Goal: Information Seeking & Learning: Learn about a topic

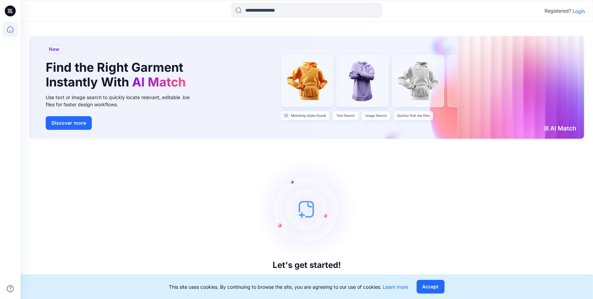
click at [575, 12] on p "Login" at bounding box center [579, 11] width 12 height 7
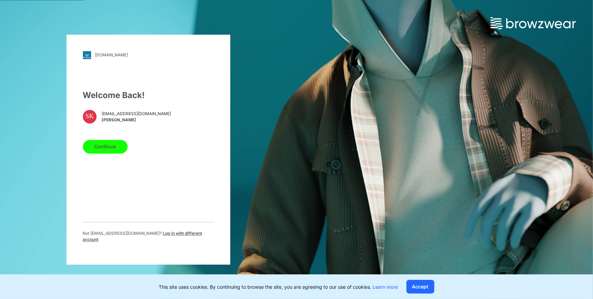
click at [111, 144] on button "Continue" at bounding box center [105, 147] width 45 height 14
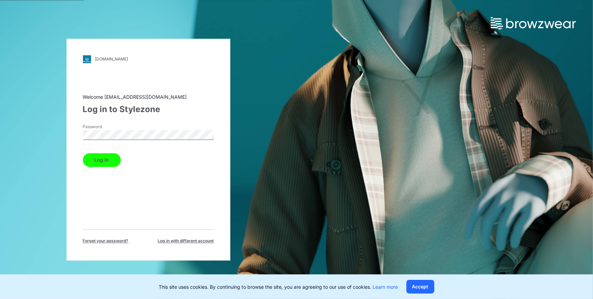
click at [113, 161] on button "Log in" at bounding box center [102, 160] width 38 height 14
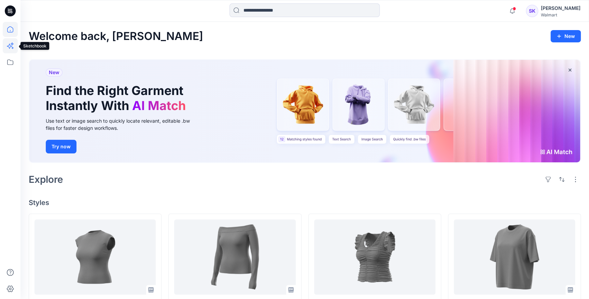
click at [11, 46] on icon at bounding box center [9, 46] width 5 height 5
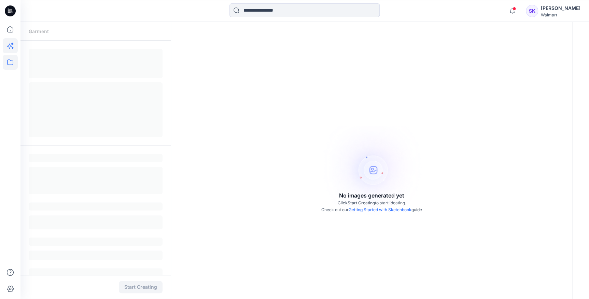
click at [11, 60] on icon at bounding box center [10, 62] width 15 height 15
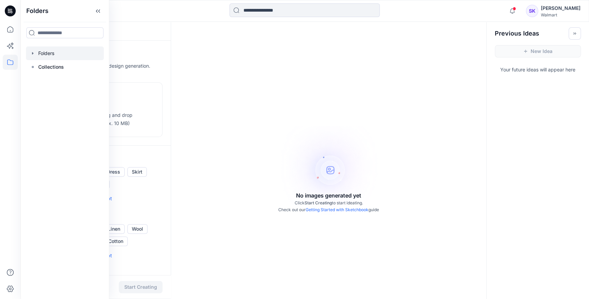
click at [58, 52] on div at bounding box center [65, 53] width 78 height 14
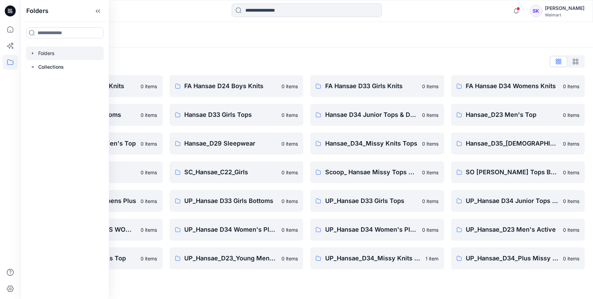
click at [177, 42] on div "Folders" at bounding box center [306, 35] width 573 height 26
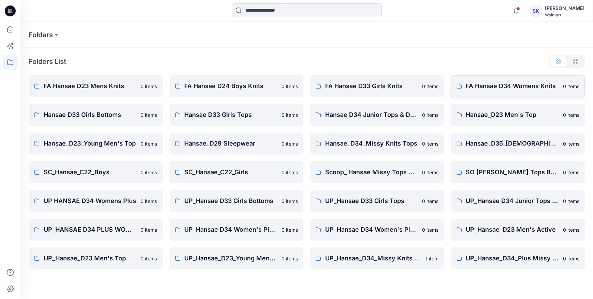
click at [505, 89] on p "FA Hansae D34 Womens Knits" at bounding box center [512, 86] width 93 height 10
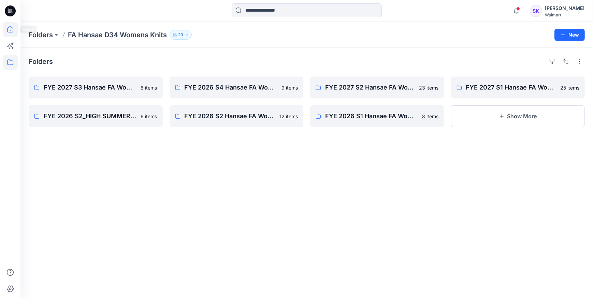
click at [12, 29] on icon at bounding box center [10, 29] width 15 height 15
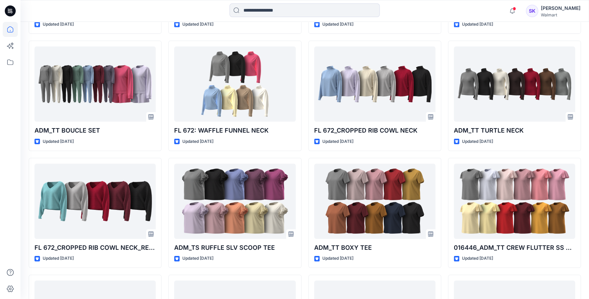
scroll to position [2518, 0]
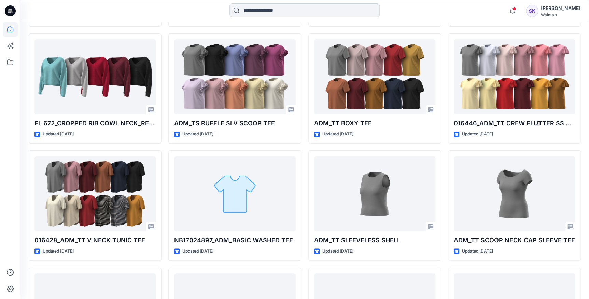
click at [304, 8] on input at bounding box center [304, 10] width 150 height 14
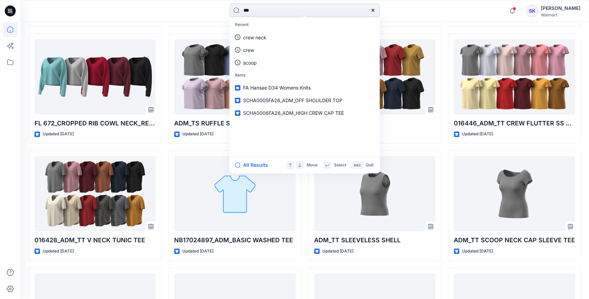
type input "****"
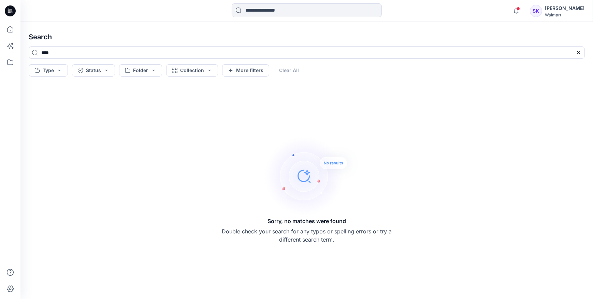
click at [18, 34] on div at bounding box center [10, 149] width 20 height 299
click at [17, 33] on icon at bounding box center [10, 29] width 15 height 15
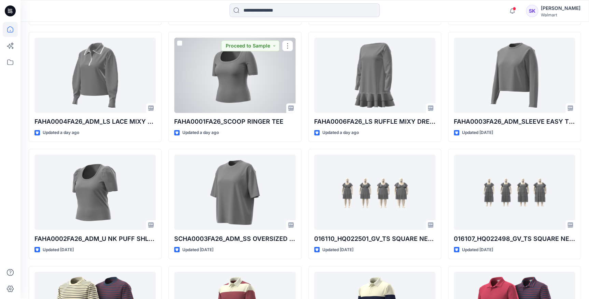
scroll to position [420, 0]
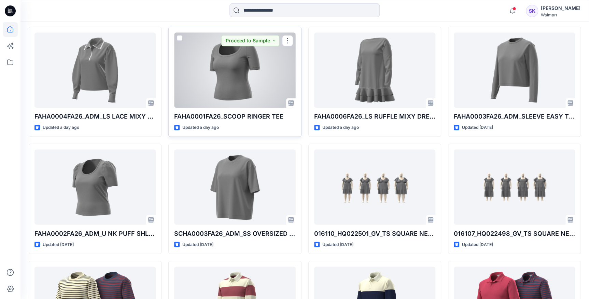
click at [265, 80] on div at bounding box center [234, 69] width 121 height 75
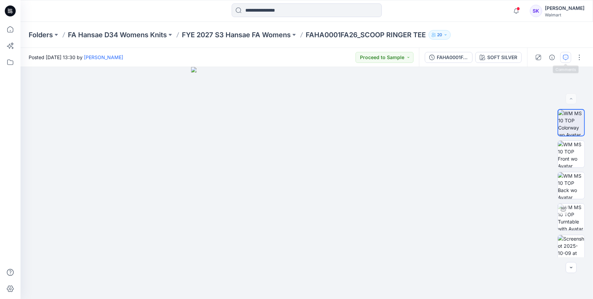
click at [570, 58] on button "button" at bounding box center [565, 57] width 11 height 11
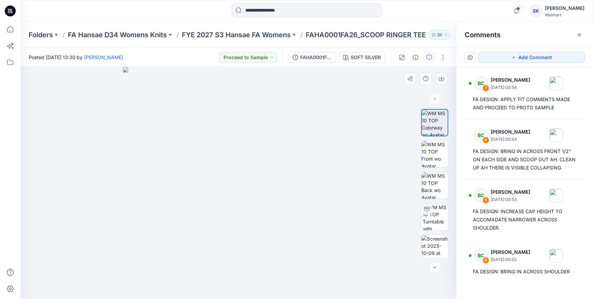
click at [451, 77] on div at bounding box center [238, 183] width 436 height 232
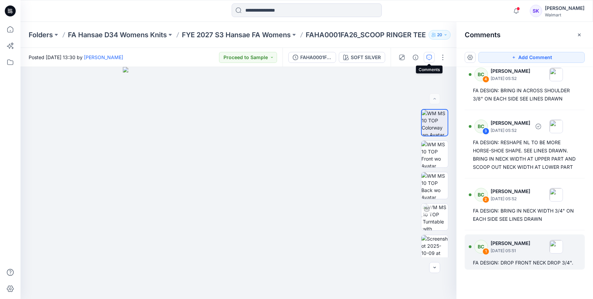
scroll to position [197, 0]
drag, startPoint x: 472, startPoint y: 262, endPoint x: 573, endPoint y: 264, distance: 101.0
click at [573, 264] on div "BC 1 [PERSON_NAME] [DATE] 05:51 FA DESIGN: DROP FRONT NECK DROP 3/4"." at bounding box center [525, 251] width 120 height 35
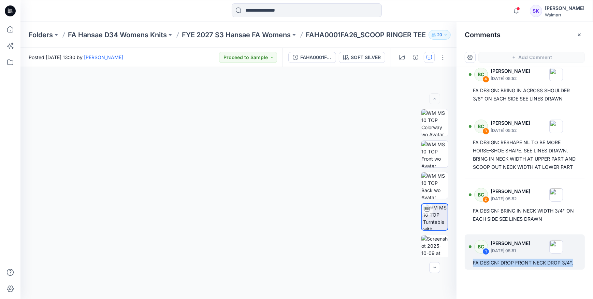
scroll to position [197, 0]
copy div "FA DESIGN: DROP FRONT NECK DROP 3/4"."
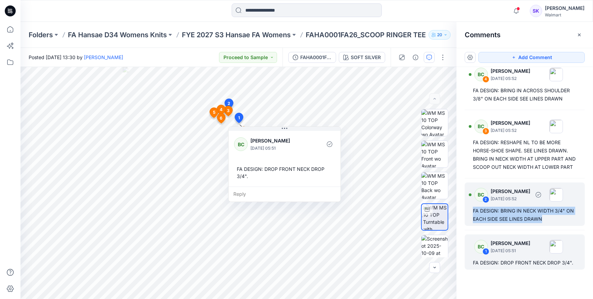
drag, startPoint x: 472, startPoint y: 211, endPoint x: 543, endPoint y: 220, distance: 70.9
click at [543, 220] on div "BC 2 [PERSON_NAME] [DATE] 05:52 FA DESIGN: BRING IN NECK WIDTH 3/4" ON EACH SID…" at bounding box center [525, 203] width 120 height 43
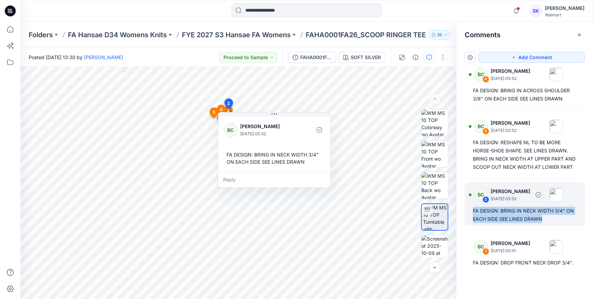
copy div "FA DESIGN: BRING IN NECK WIDTH 3/4" ON EACH SIDE SEE LINES DRAWN"
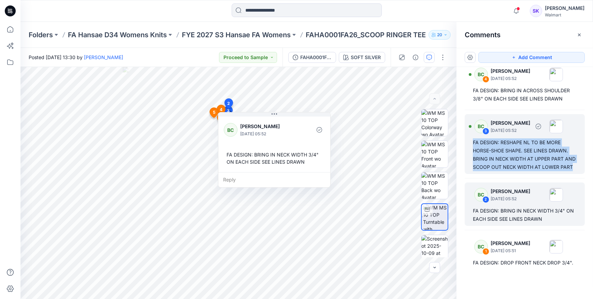
drag, startPoint x: 474, startPoint y: 133, endPoint x: 502, endPoint y: 167, distance: 43.7
click at [502, 167] on div "FA DESIGN: RESHAPE NL TO BE MORE HORSE-SHOE SHAPE. SEE LINES DRAWN. BRING IN NE…" at bounding box center [525, 154] width 104 height 33
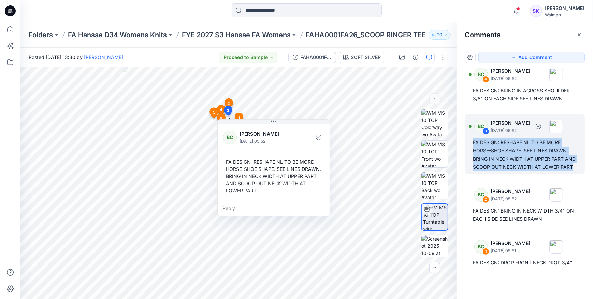
copy div "FA DESIGN: RESHAPE NL TO BE MORE HORSE-SHOE SHAPE. SEE LINES DRAWN. BRING IN NE…"
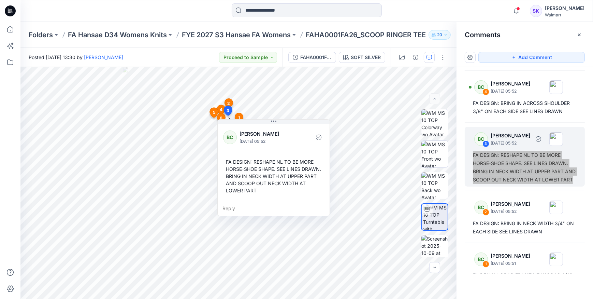
scroll to position [104, 0]
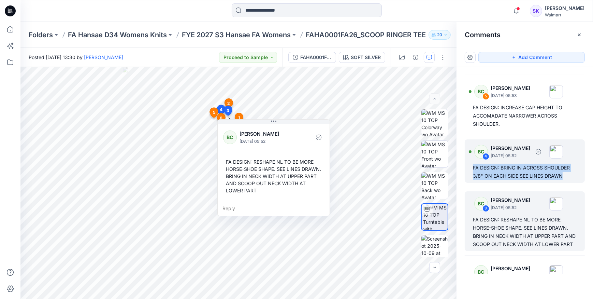
drag, startPoint x: 474, startPoint y: 174, endPoint x: 562, endPoint y: 185, distance: 89.5
click at [562, 180] on div "FA DESIGN: BRING IN ACROSS SHOULDER 3/8" ON EACH SIDE SEE LINES DRAWN" at bounding box center [525, 171] width 104 height 16
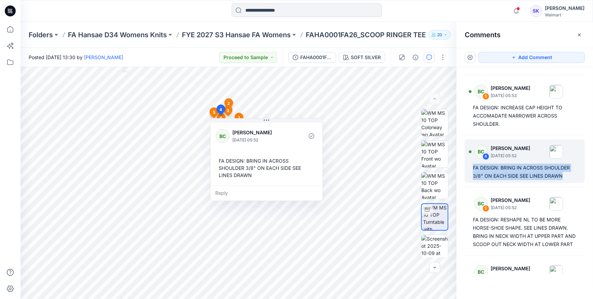
copy div "FA DESIGN: BRING IN ACROSS SHOULDER 3/8" ON EACH SIDE SEE LINES DRAWN"
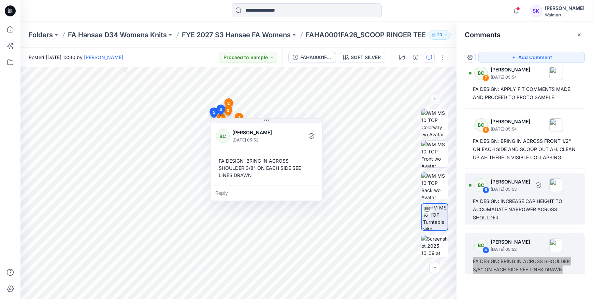
scroll to position [0, 0]
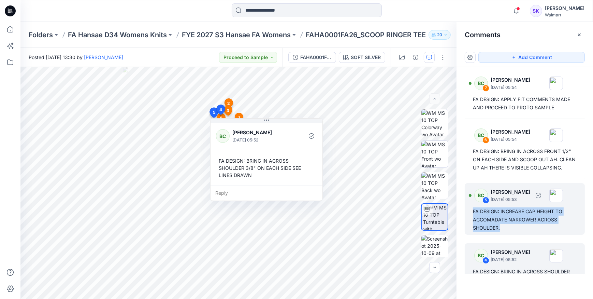
drag, startPoint x: 478, startPoint y: 219, endPoint x: 508, endPoint y: 235, distance: 34.0
click at [508, 232] on div "FA DESIGN: INCREASE CAP HEIGHT TO ACCOMADATE NARROWER ACROSS SHOULDER." at bounding box center [525, 219] width 104 height 25
copy div "FA DESIGN: INCREASE CAP HEIGHT TO ACCOMADATE NARROWER ACROSS SHOULDER."
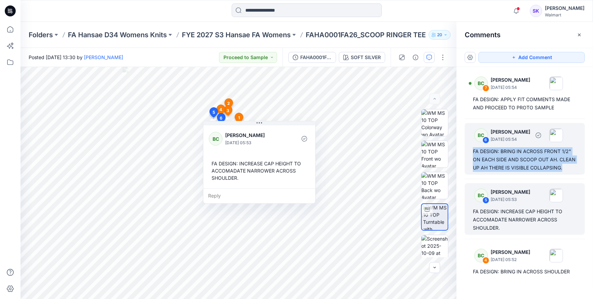
drag, startPoint x: 474, startPoint y: 150, endPoint x: 505, endPoint y: 176, distance: 40.7
click at [505, 172] on div "FA DESIGN: BRING IN ACROSS FRONT 1/2" ON EACH SIDE AND SCOOP OUT AH. CLEAN UP A…" at bounding box center [525, 159] width 104 height 25
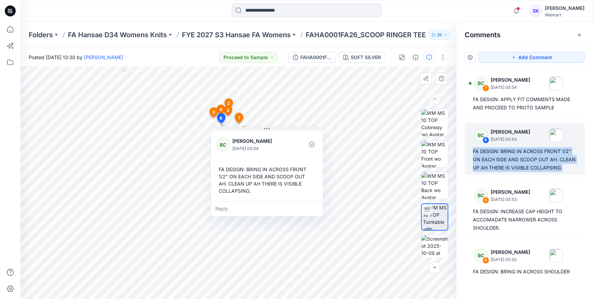
copy div "FA DESIGN: BRING IN ACROSS FRONT 1/2" ON EACH SIDE AND SCOOP OUT AH. CLEAN UP A…"
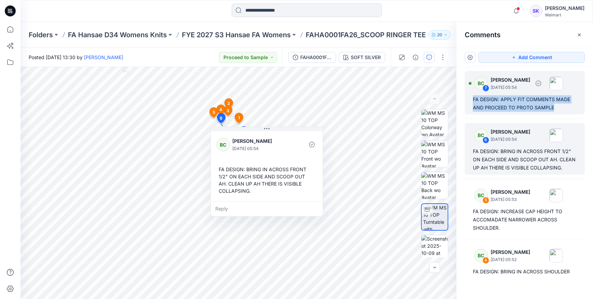
drag, startPoint x: 474, startPoint y: 98, endPoint x: 556, endPoint y: 110, distance: 82.8
click at [556, 110] on div "FA DESIGN: APPLY FIT COMMENTS MADE AND PROCEED TO PROTO SAMPLE" at bounding box center [525, 103] width 104 height 16
copy div "FA DESIGN: APPLY FIT COMMENTS MADE AND PROCEED TO PROTO SAMPLE"
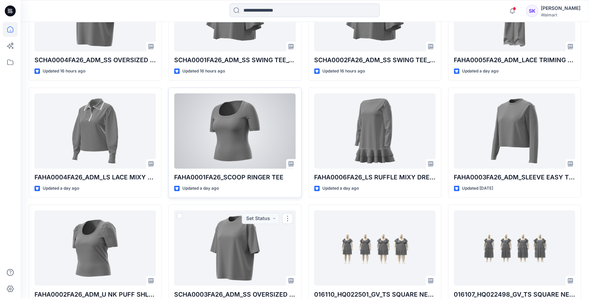
scroll to position [328, 0]
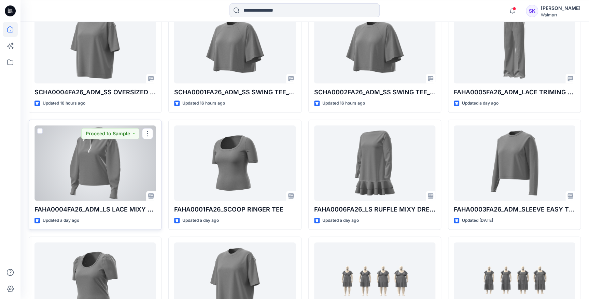
click at [74, 155] on div at bounding box center [94, 162] width 121 height 75
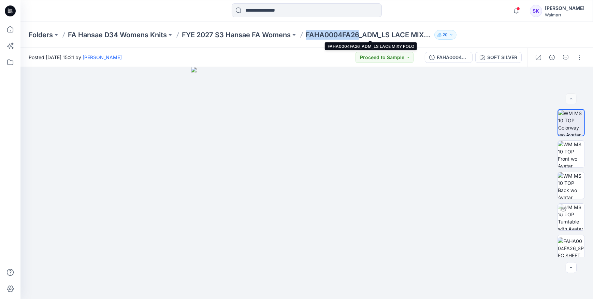
drag, startPoint x: 307, startPoint y: 35, endPoint x: 361, endPoint y: 36, distance: 53.9
click at [361, 36] on p "FAHA0004FA26_ADM_LS LACE MIXY POLO" at bounding box center [369, 35] width 126 height 10
copy p "FAHA0004FA26"
click at [449, 120] on div at bounding box center [306, 183] width 573 height 232
click at [567, 59] on icon "button" at bounding box center [565, 57] width 5 height 5
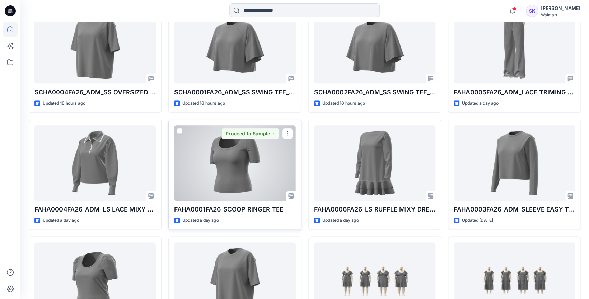
scroll to position [297, 0]
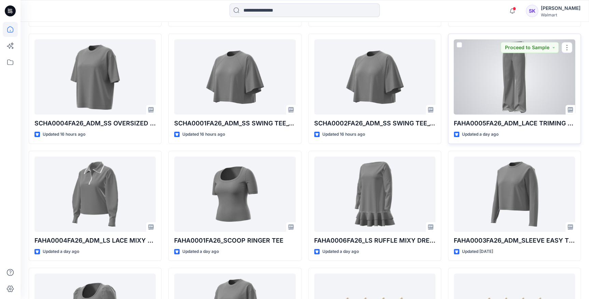
click at [540, 92] on div at bounding box center [514, 76] width 121 height 75
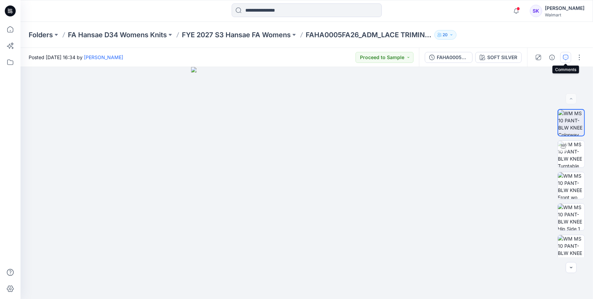
click at [566, 55] on icon "button" at bounding box center [565, 57] width 5 height 5
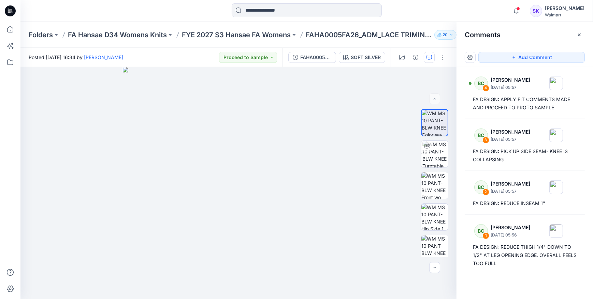
scroll to position [0, 0]
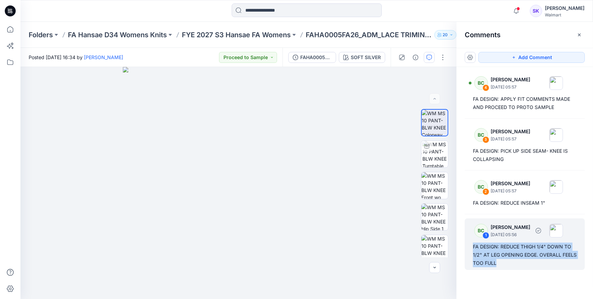
drag, startPoint x: 473, startPoint y: 246, endPoint x: 512, endPoint y: 263, distance: 42.8
click at [512, 263] on div "BC 1 [PERSON_NAME] [DATE] 05:56 FA DESIGN: REDUCE THIGH 1/4" DOWN TO 1/2" AT LE…" at bounding box center [525, 244] width 120 height 52
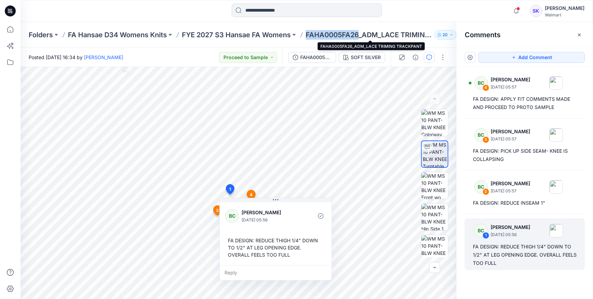
drag, startPoint x: 308, startPoint y: 35, endPoint x: 361, endPoint y: 35, distance: 53.6
click at [361, 35] on p "FAHA0005FA26_ADM_LACE TRIMING TRACKPANT" at bounding box center [369, 35] width 126 height 10
copy p "FAHA0005FA26"
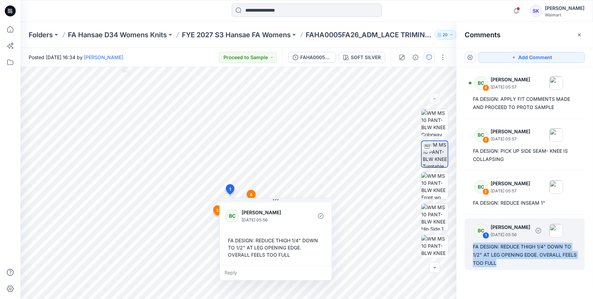
drag, startPoint x: 473, startPoint y: 244, endPoint x: 515, endPoint y: 262, distance: 45.1
click at [515, 262] on div "FA DESIGN: REDUCE THIGH 1/4" DOWN TO 1/2" AT LEG OPENING EDGE. OVERALL FEELS TO…" at bounding box center [525, 254] width 104 height 25
copy div "FA DESIGN: REDUCE THIGH 1/4" DOWN TO 1/2" AT LEG OPENING EDGE. OVERALL FEELS TO…"
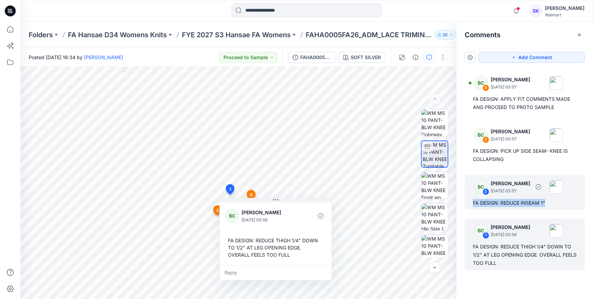
drag, startPoint x: 473, startPoint y: 203, endPoint x: 545, endPoint y: 203, distance: 71.3
click at [545, 203] on div "FA DESIGN: REDUCE INSEAM 1"" at bounding box center [525, 203] width 104 height 8
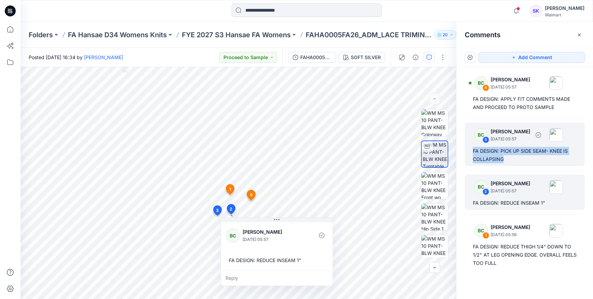
drag, startPoint x: 473, startPoint y: 150, endPoint x: 507, endPoint y: 158, distance: 35.1
click at [507, 158] on div "FA DESIGN: PICK UP SIDE SEAM- KNEE IS COLLAPSING" at bounding box center [525, 155] width 104 height 16
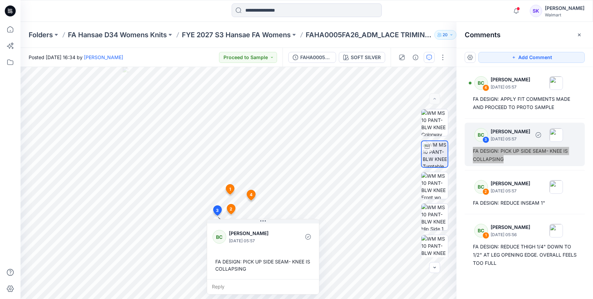
scroll to position [0, 0]
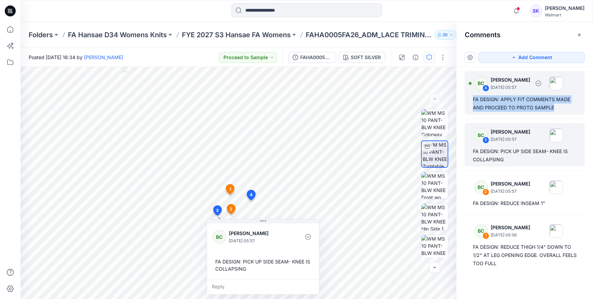
drag, startPoint x: 474, startPoint y: 99, endPoint x: 558, endPoint y: 110, distance: 84.4
click at [558, 110] on div "FA DESIGN: APPLY FIT COMMENTS MADE AND PROCEED TO PROTO SAMPLE" at bounding box center [525, 103] width 104 height 16
